Goal: Task Accomplishment & Management: Use online tool/utility

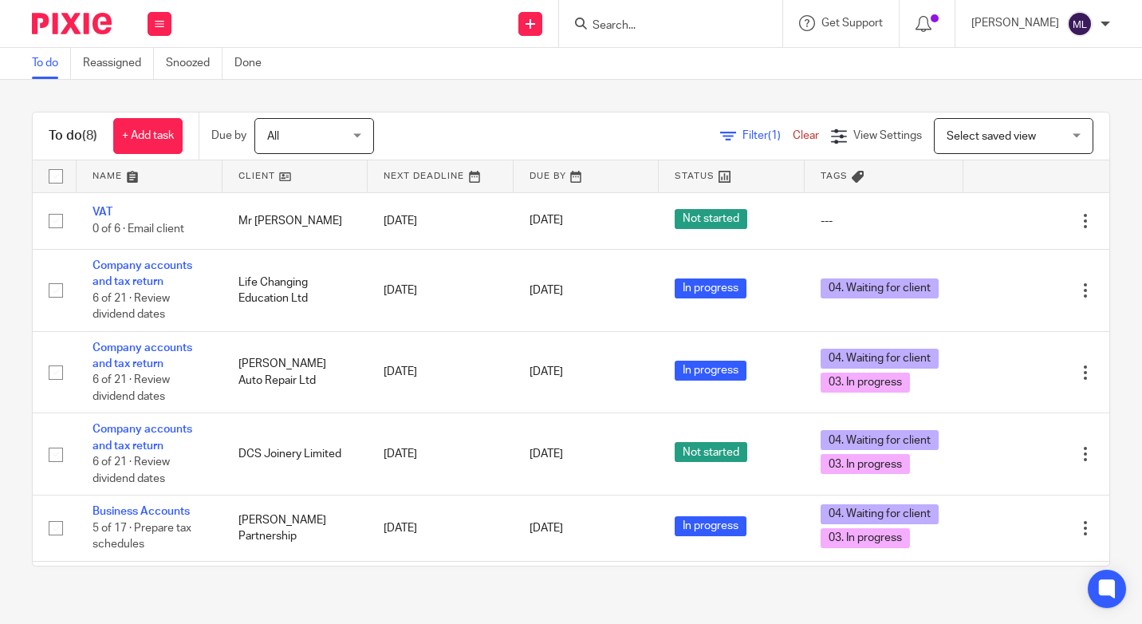
click at [626, 22] on input "Search" at bounding box center [663, 26] width 144 height 14
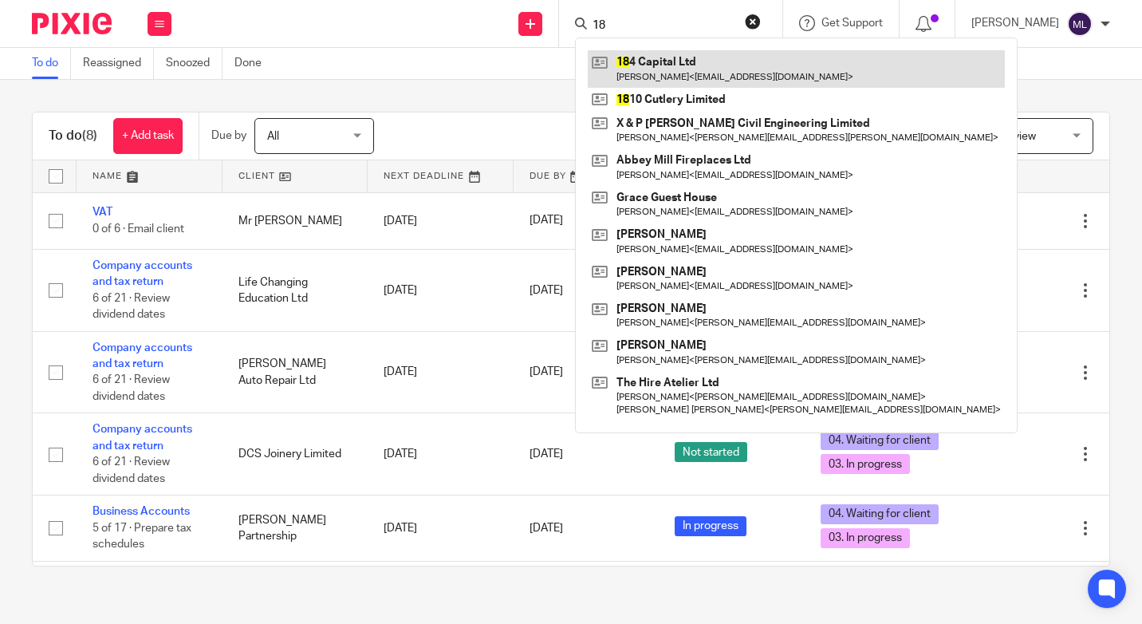
type input "18"
click at [672, 61] on link at bounding box center [796, 68] width 417 height 37
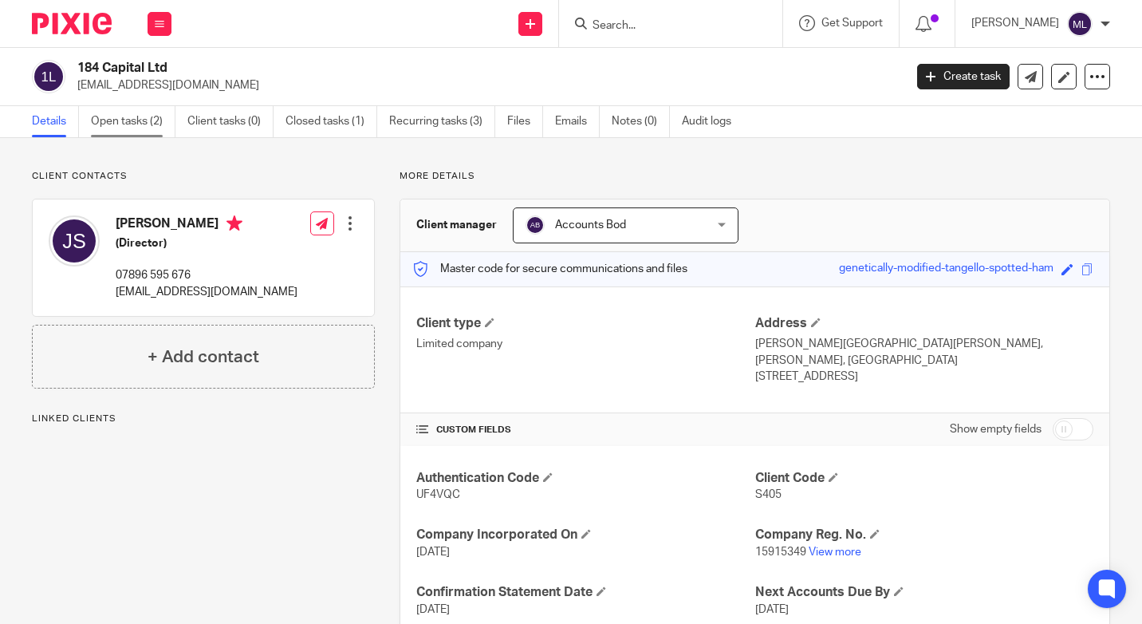
click at [125, 120] on link "Open tasks (2)" at bounding box center [133, 121] width 85 height 31
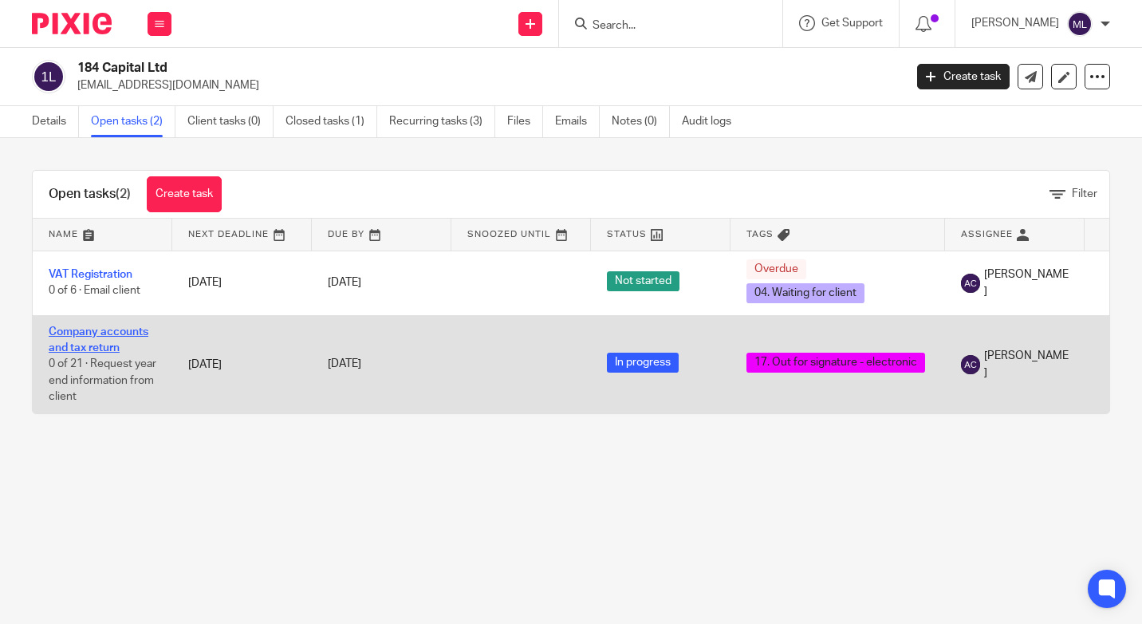
click at [120, 327] on link "Company accounts and tax return" at bounding box center [99, 339] width 100 height 27
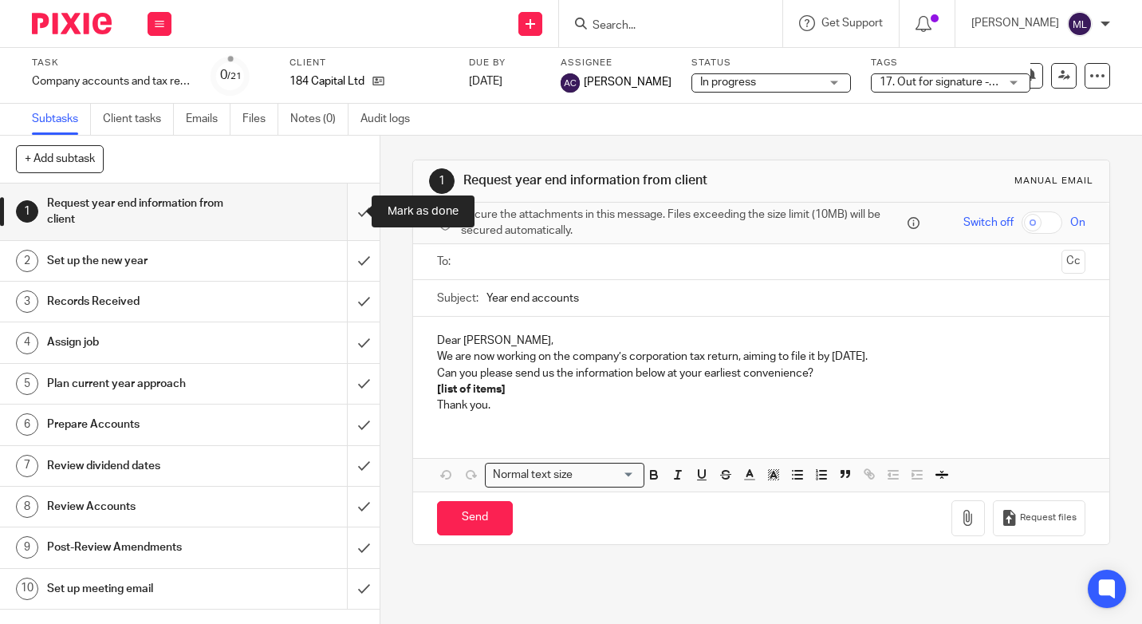
click at [344, 208] on input "submit" at bounding box center [190, 211] width 380 height 57
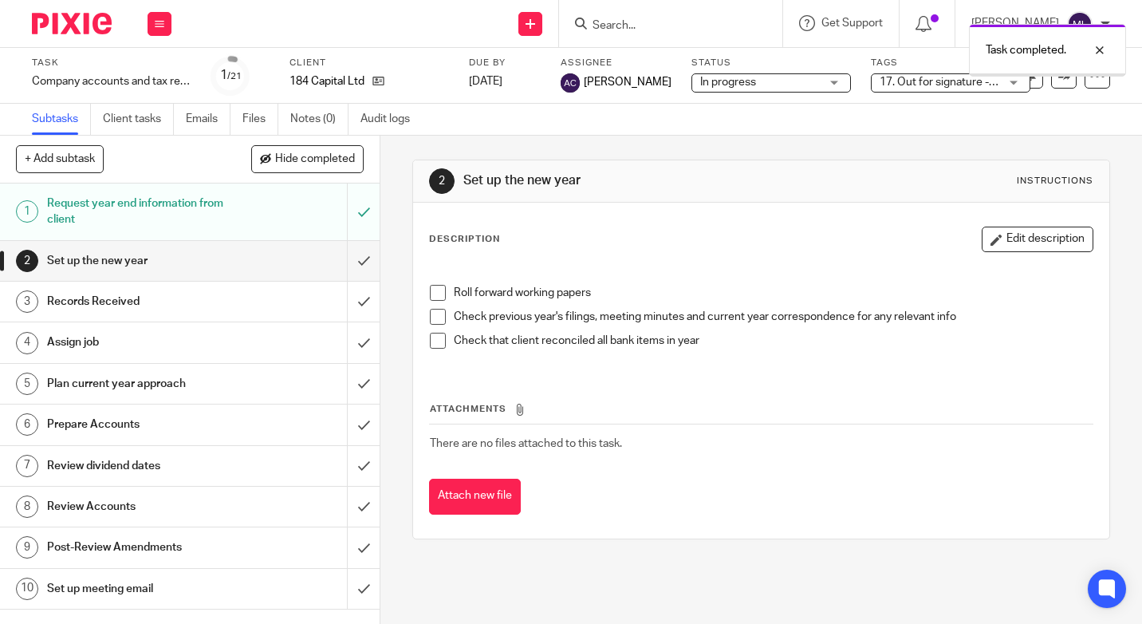
click at [352, 255] on input "submit" at bounding box center [190, 261] width 380 height 40
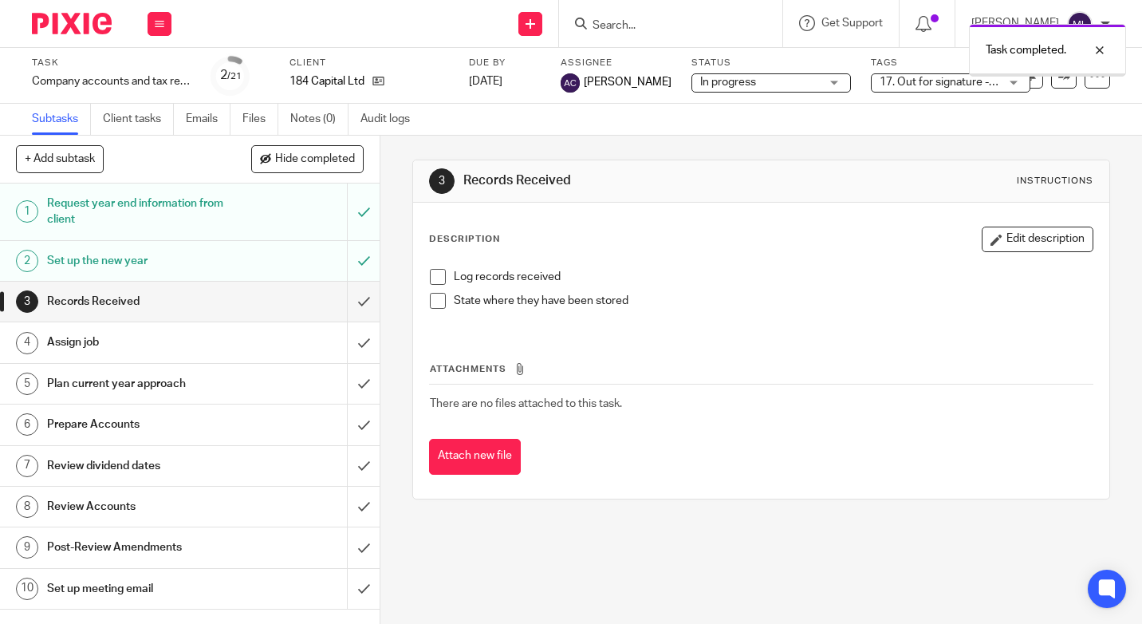
click at [349, 295] on input "submit" at bounding box center [190, 301] width 380 height 40
click at [344, 334] on input "submit" at bounding box center [190, 342] width 380 height 40
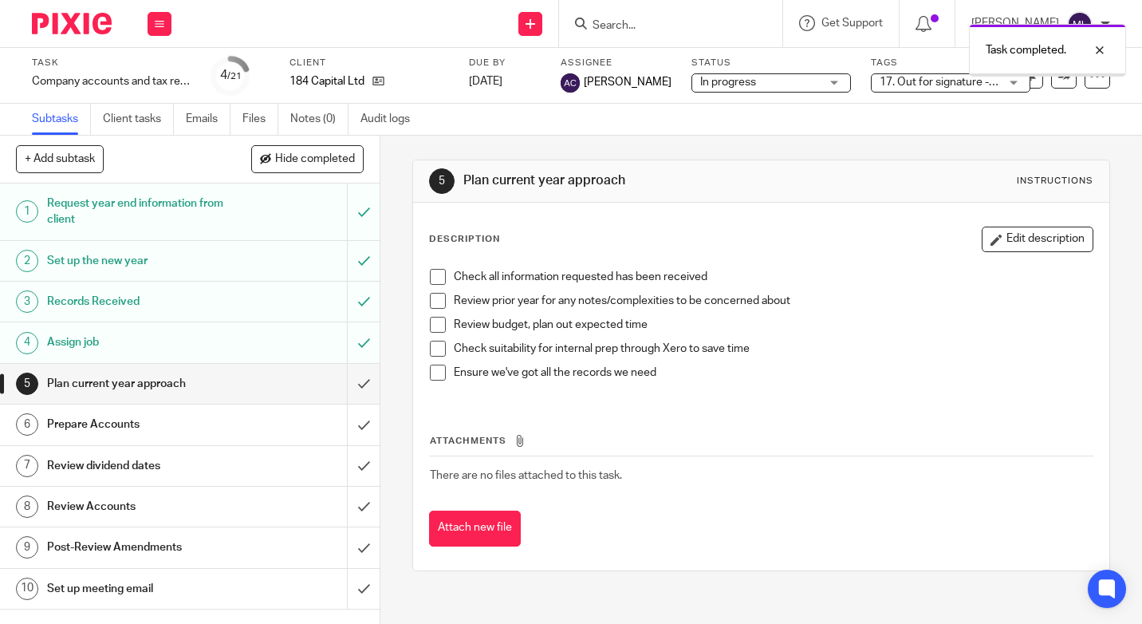
click at [348, 423] on input "submit" at bounding box center [190, 424] width 380 height 40
click at [353, 468] on input "submit" at bounding box center [190, 466] width 380 height 40
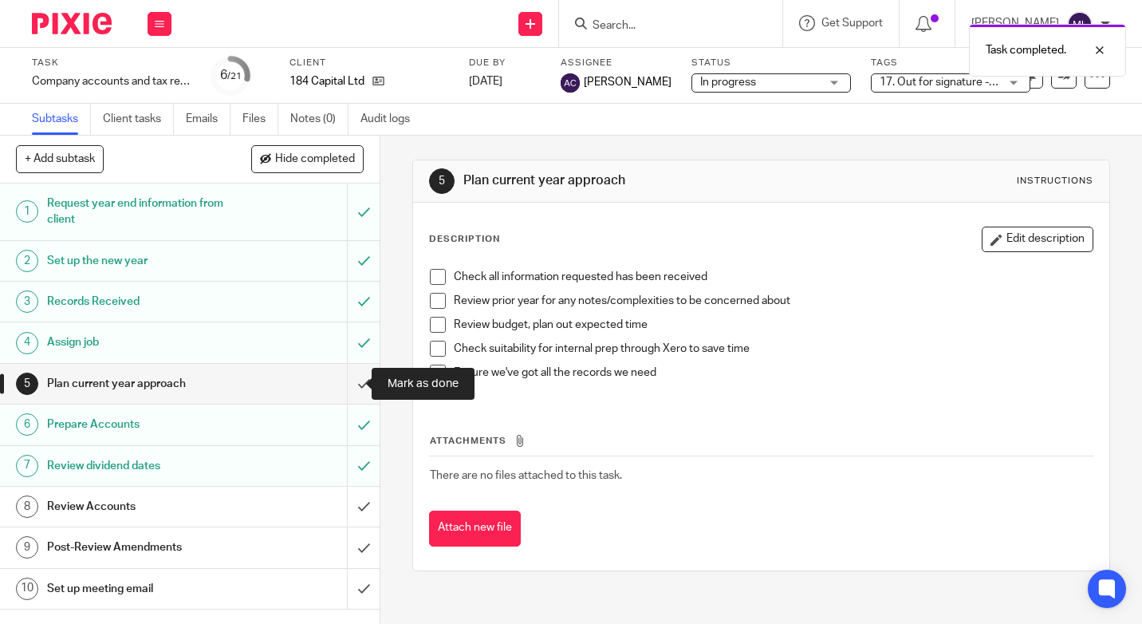
drag, startPoint x: 348, startPoint y: 381, endPoint x: 419, endPoint y: 375, distance: 71.3
click at [348, 382] on input "submit" at bounding box center [190, 384] width 380 height 40
